Goal: Information Seeking & Learning: Learn about a topic

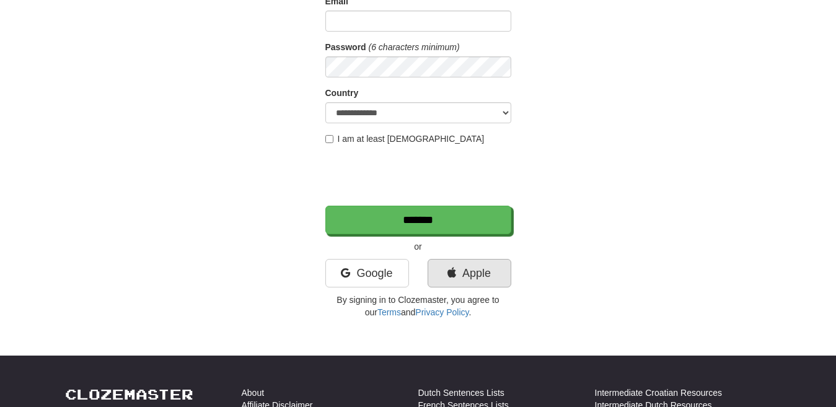
scroll to position [215, 0]
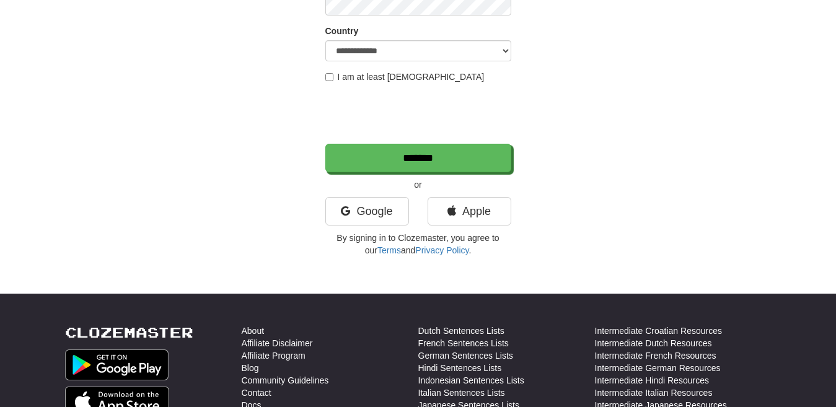
click at [383, 230] on div "Google" at bounding box center [367, 214] width 102 height 35
click at [380, 216] on link "Google" at bounding box center [367, 211] width 84 height 28
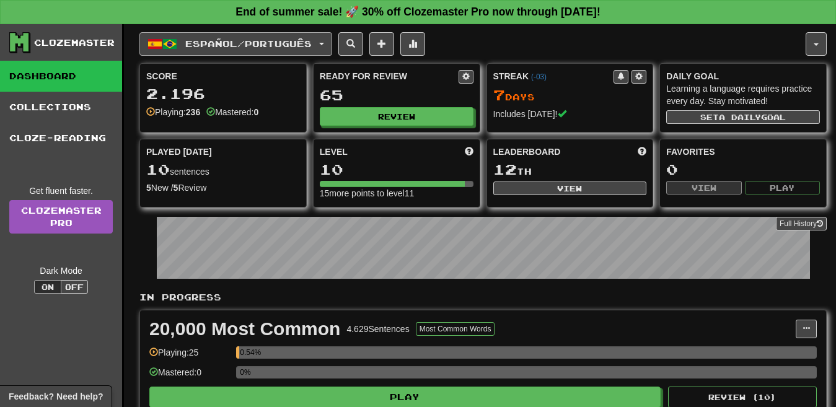
click at [264, 47] on span "Español / Português" at bounding box center [248, 43] width 126 height 11
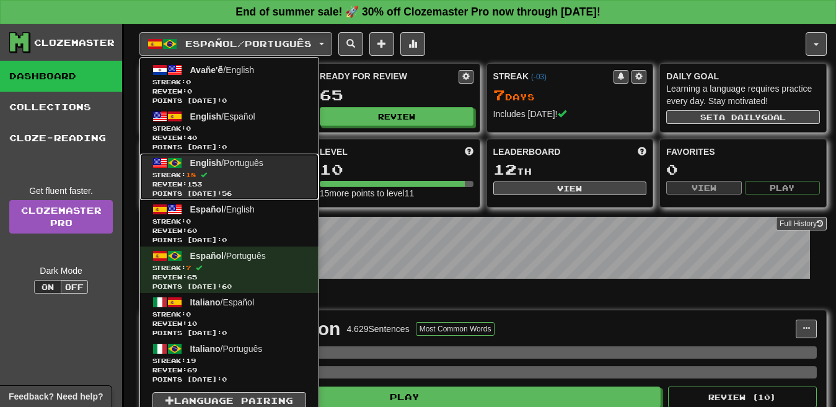
click at [249, 182] on span "Review: 153" at bounding box center [229, 184] width 154 height 9
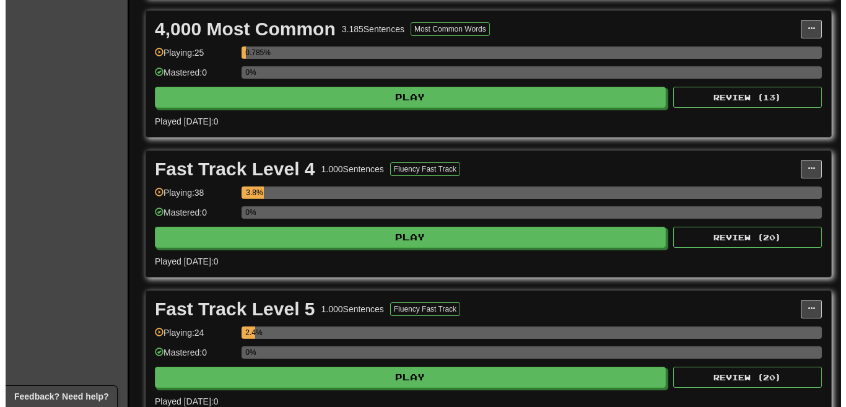
scroll to position [816, 0]
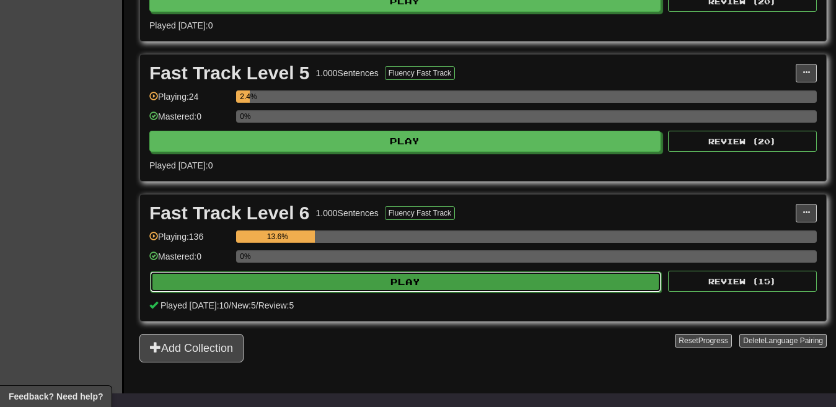
click at [367, 284] on button "Play" at bounding box center [405, 281] width 511 height 21
select select "**"
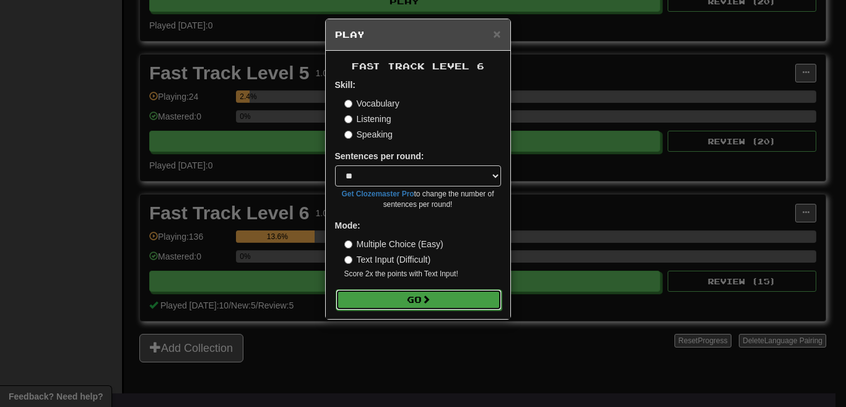
click at [401, 301] on button "Go" at bounding box center [419, 299] width 166 height 21
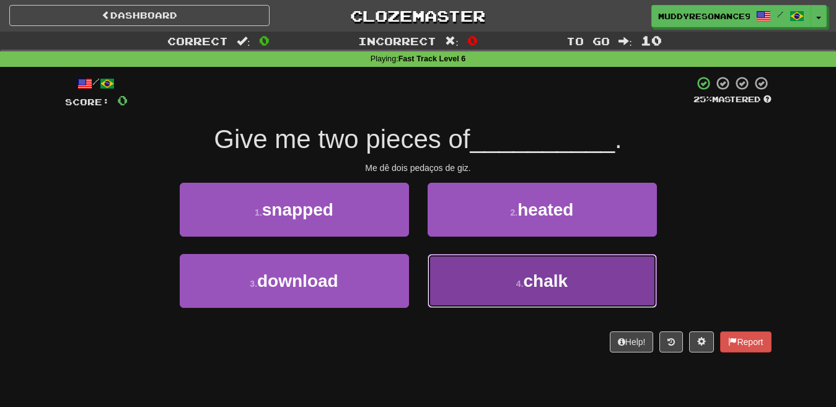
click at [488, 276] on button "4 . chalk" at bounding box center [541, 281] width 229 height 54
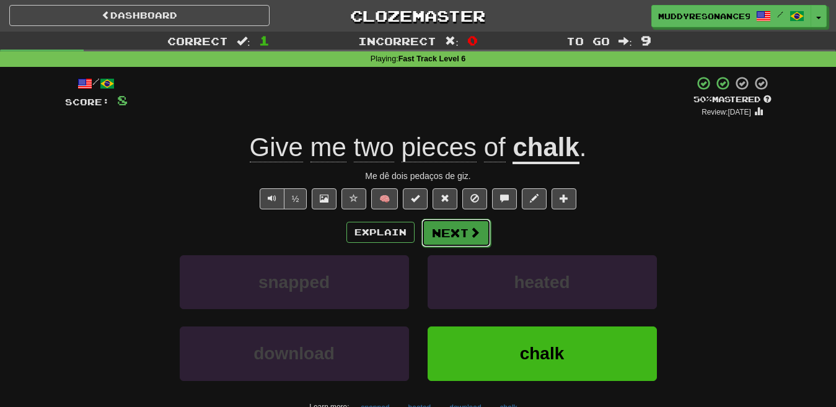
click at [464, 229] on button "Next" at bounding box center [455, 233] width 69 height 28
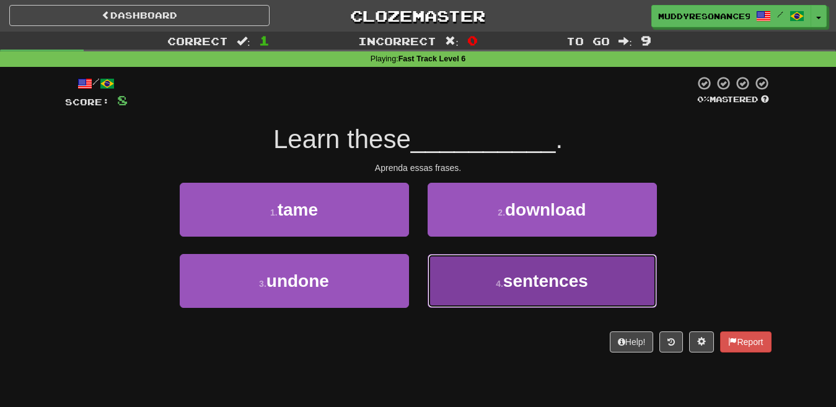
click at [535, 276] on span "sentences" at bounding box center [545, 280] width 85 height 19
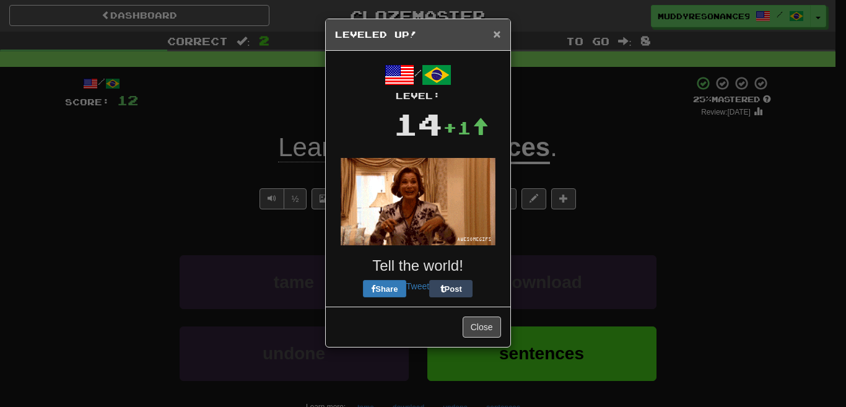
click at [492, 33] on h5 "Leveled Up!" at bounding box center [418, 34] width 166 height 12
click at [496, 33] on span "×" at bounding box center [496, 34] width 7 height 14
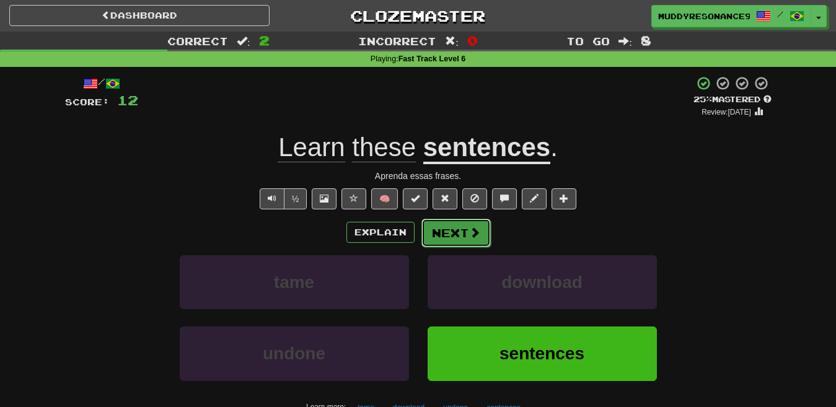
click at [454, 231] on button "Next" at bounding box center [455, 233] width 69 height 28
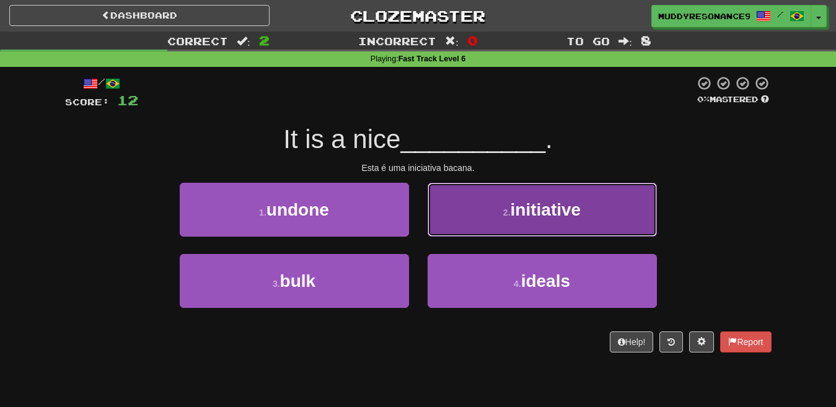
click at [546, 219] on button "2 . initiative" at bounding box center [541, 210] width 229 height 54
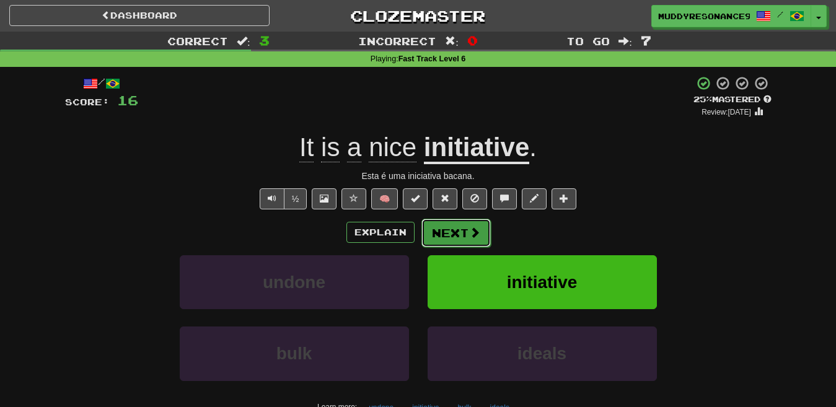
click at [459, 226] on button "Next" at bounding box center [455, 233] width 69 height 28
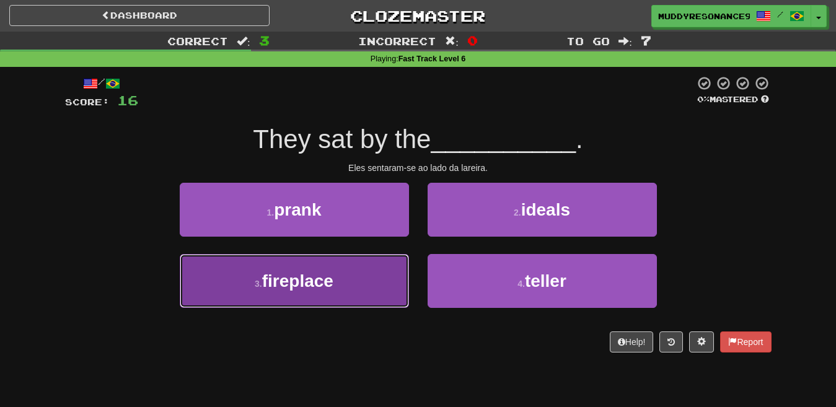
click at [386, 278] on button "3 . fireplace" at bounding box center [294, 281] width 229 height 54
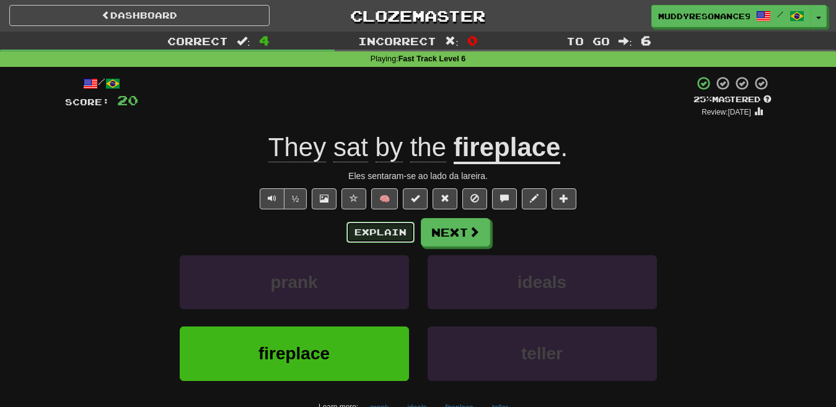
click at [387, 230] on button "Explain" at bounding box center [380, 232] width 68 height 21
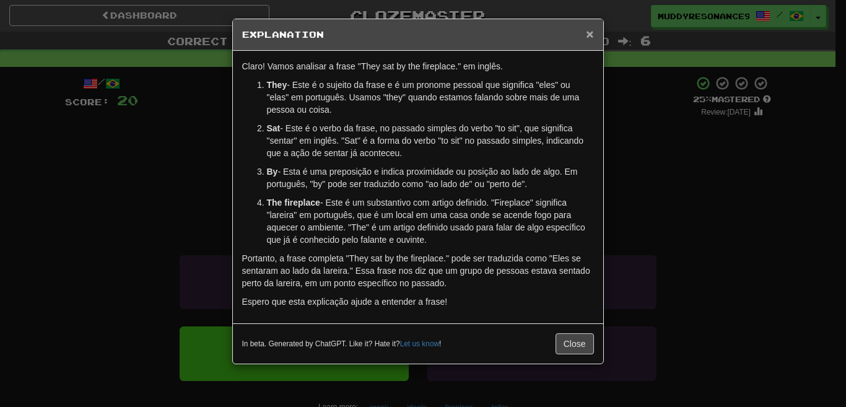
click at [587, 34] on span "×" at bounding box center [589, 34] width 7 height 14
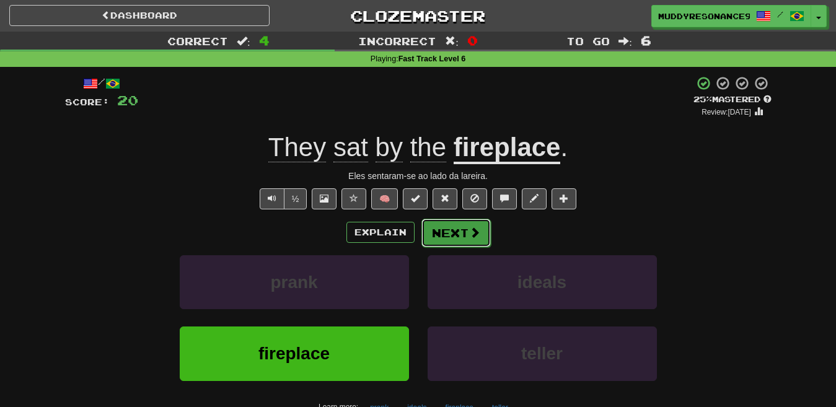
click at [471, 224] on button "Next" at bounding box center [455, 233] width 69 height 28
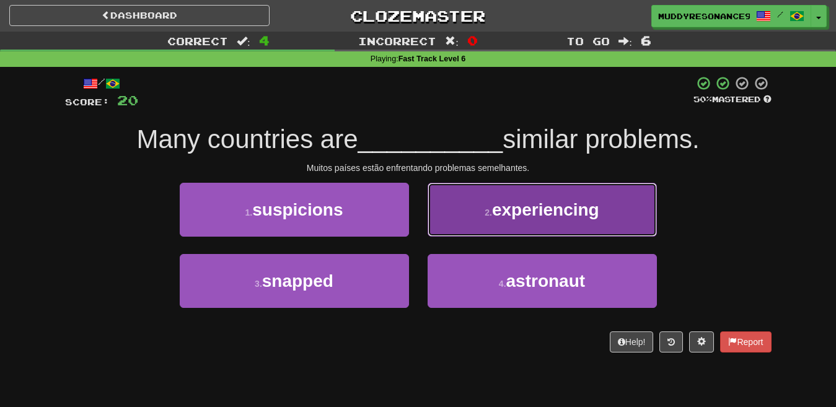
click at [514, 205] on span "experiencing" at bounding box center [545, 209] width 107 height 19
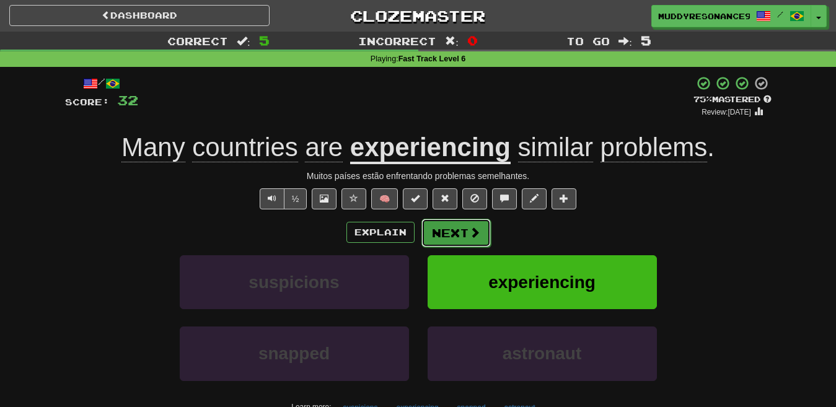
click at [463, 229] on button "Next" at bounding box center [455, 233] width 69 height 28
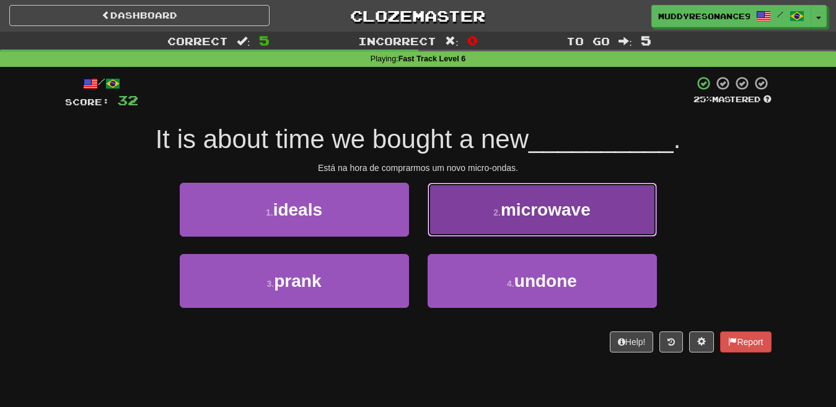
click at [543, 201] on span "microwave" at bounding box center [546, 209] width 90 height 19
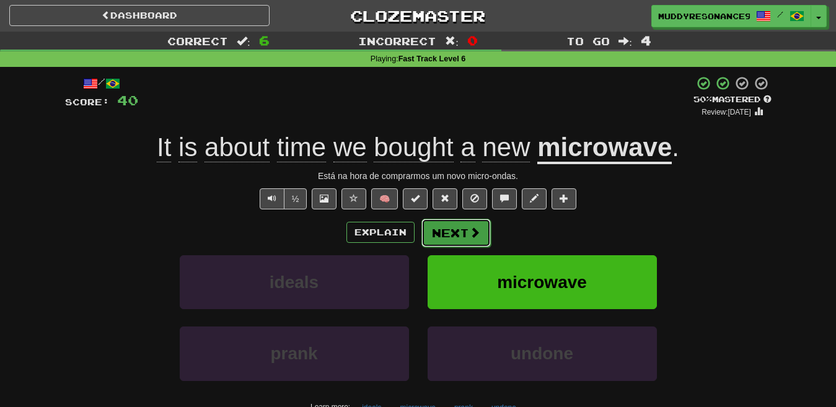
click at [465, 231] on button "Next" at bounding box center [455, 233] width 69 height 28
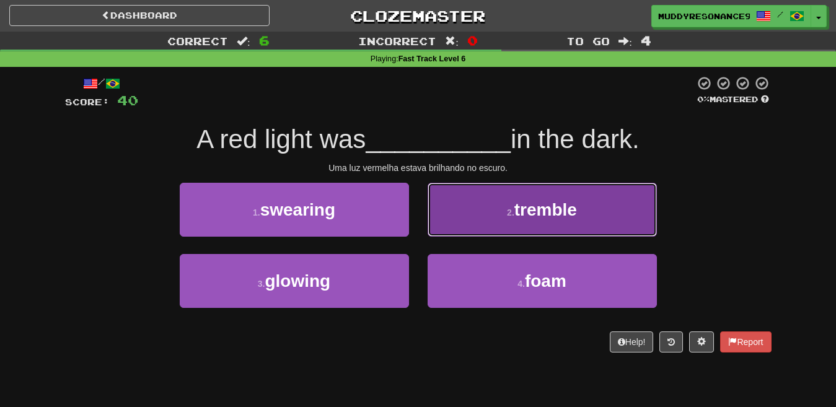
click at [547, 193] on button "2 . tremble" at bounding box center [541, 210] width 229 height 54
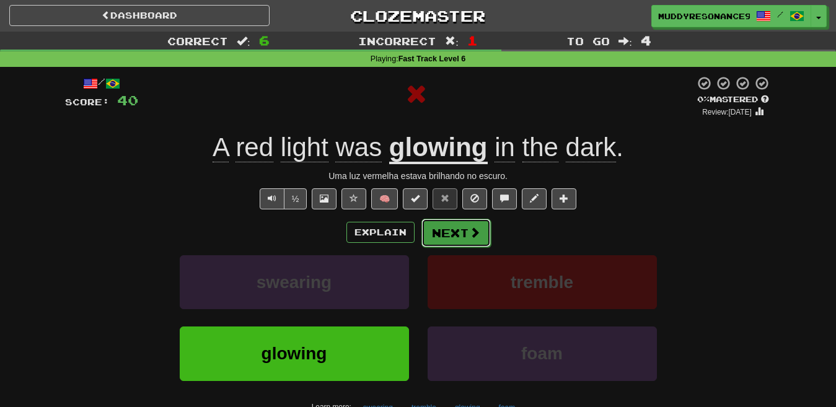
click at [462, 235] on button "Next" at bounding box center [455, 233] width 69 height 28
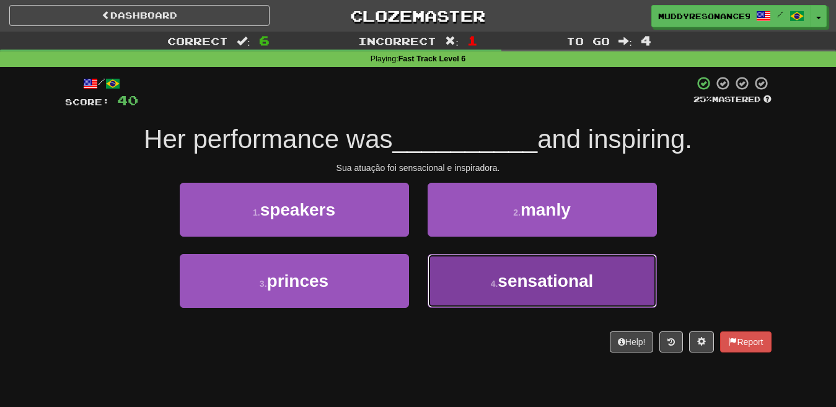
click at [544, 286] on span "sensational" at bounding box center [544, 280] width 95 height 19
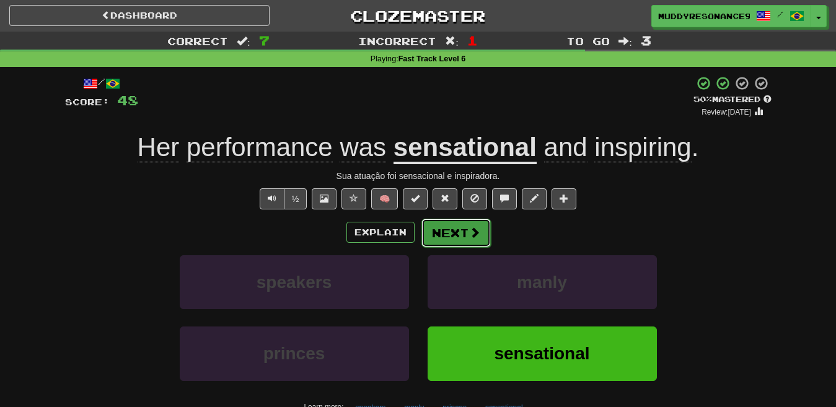
click at [466, 231] on button "Next" at bounding box center [455, 233] width 69 height 28
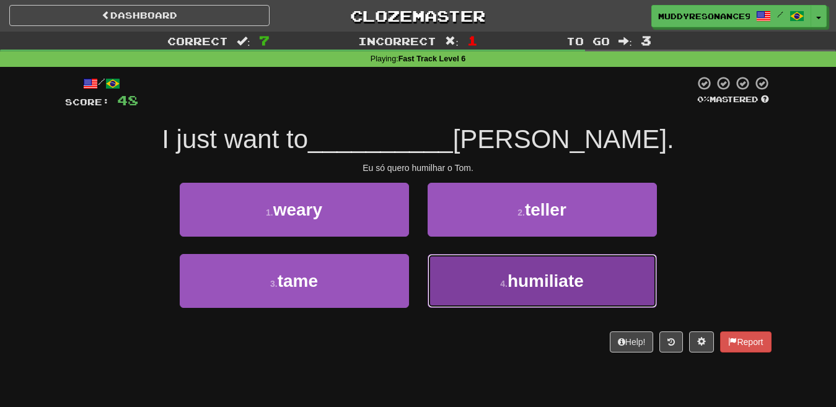
click at [542, 273] on span "humiliate" at bounding box center [545, 280] width 76 height 19
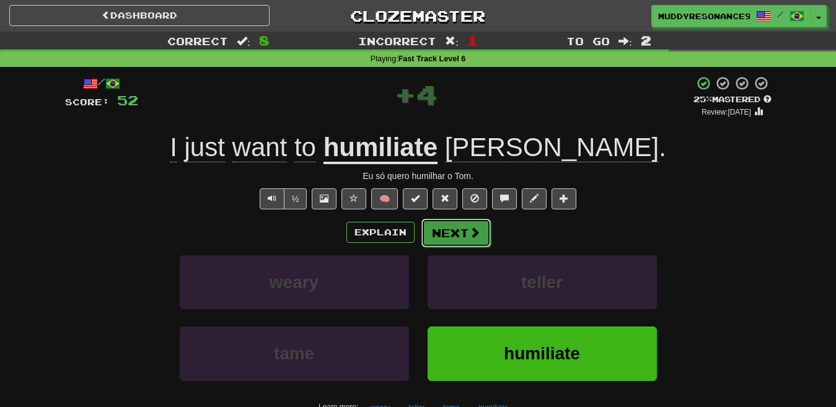
click at [463, 228] on button "Next" at bounding box center [455, 233] width 69 height 28
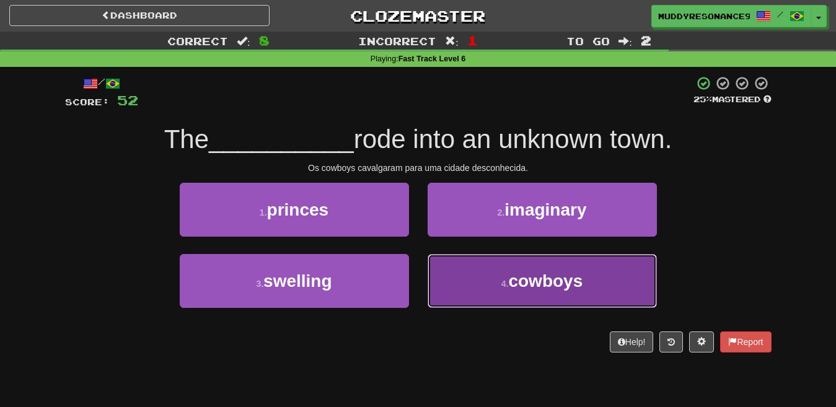
click at [516, 287] on span "cowboys" at bounding box center [545, 280] width 74 height 19
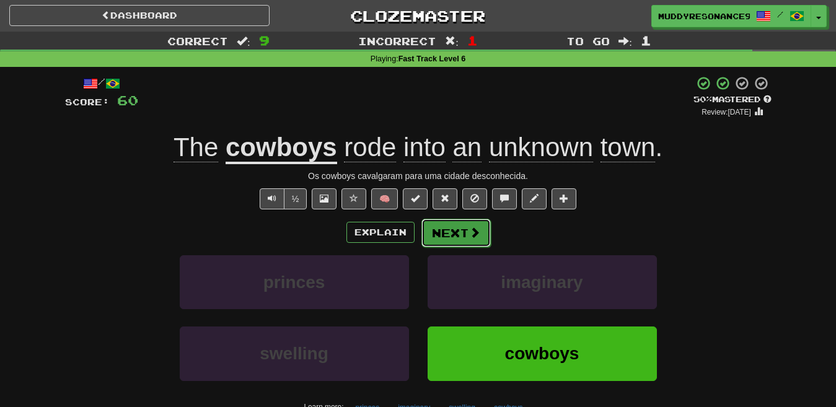
click at [465, 229] on button "Next" at bounding box center [455, 233] width 69 height 28
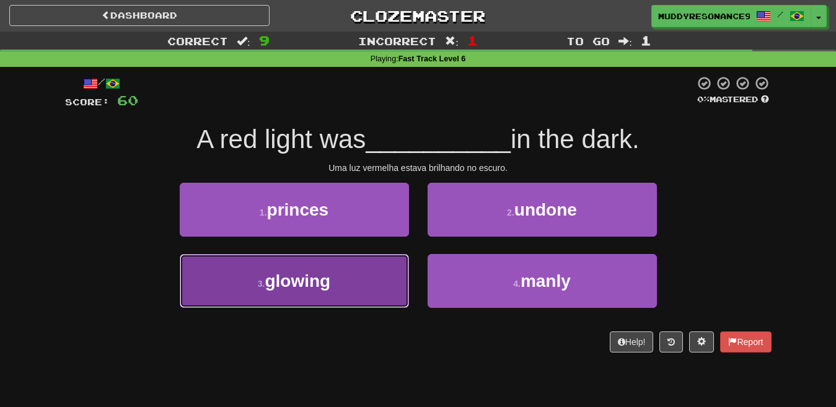
click at [363, 284] on button "3 . glowing" at bounding box center [294, 281] width 229 height 54
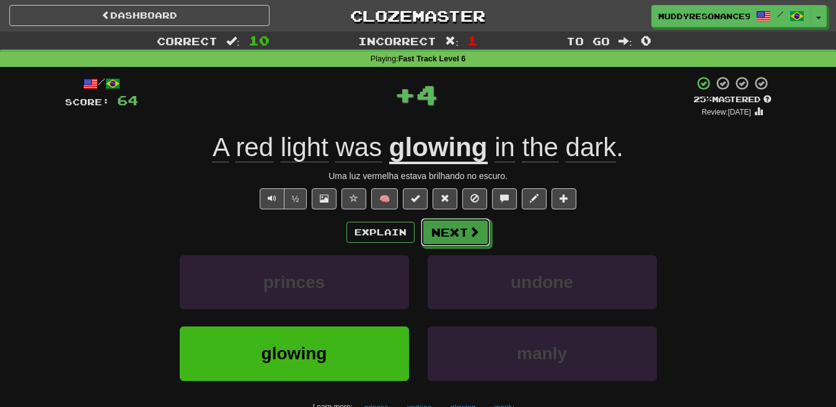
drag, startPoint x: 448, startPoint y: 232, endPoint x: 445, endPoint y: 195, distance: 36.7
click at [449, 235] on button "Next" at bounding box center [455, 232] width 69 height 28
